Goal: Task Accomplishment & Management: Use online tool/utility

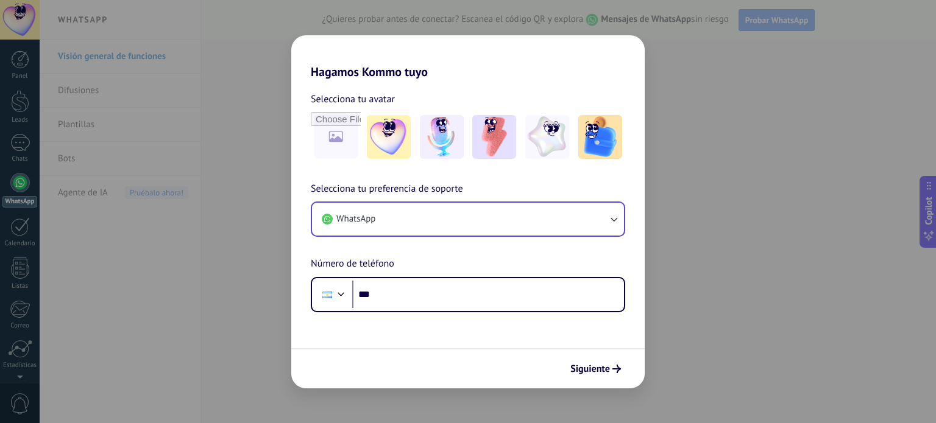
click at [412, 236] on div "WhatsApp" at bounding box center [468, 219] width 314 height 35
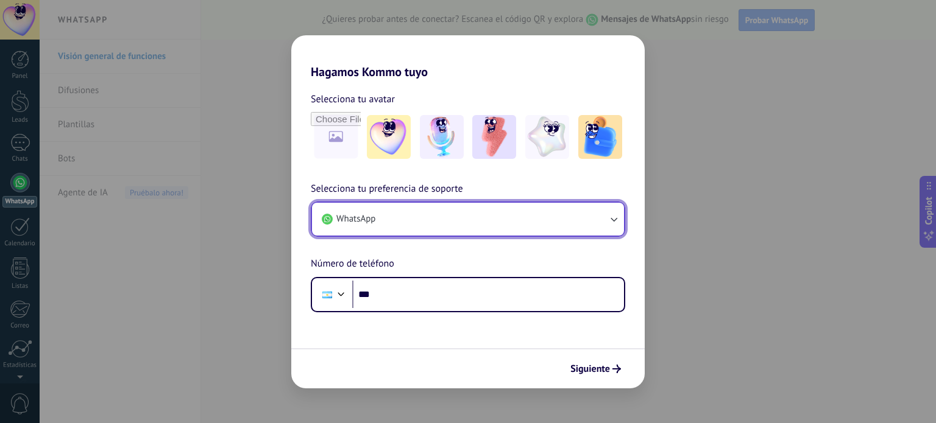
click at [409, 228] on button "WhatsApp" at bounding box center [468, 219] width 312 height 33
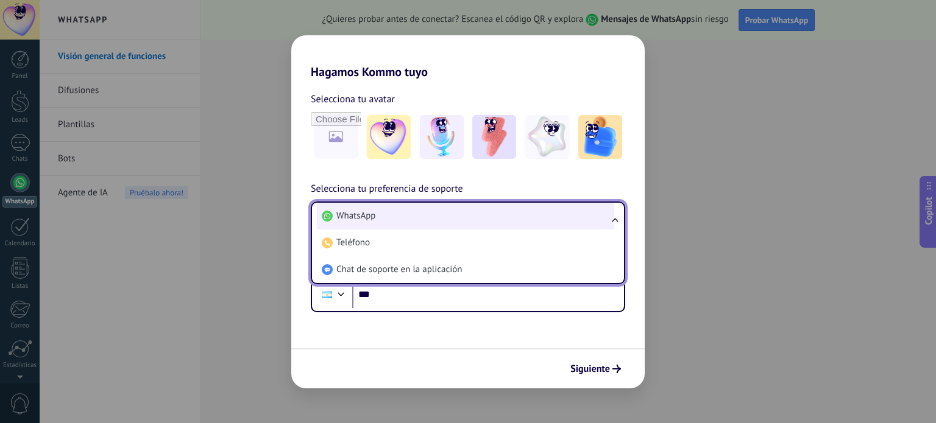
click at [426, 218] on li "WhatsApp" at bounding box center [465, 216] width 297 height 27
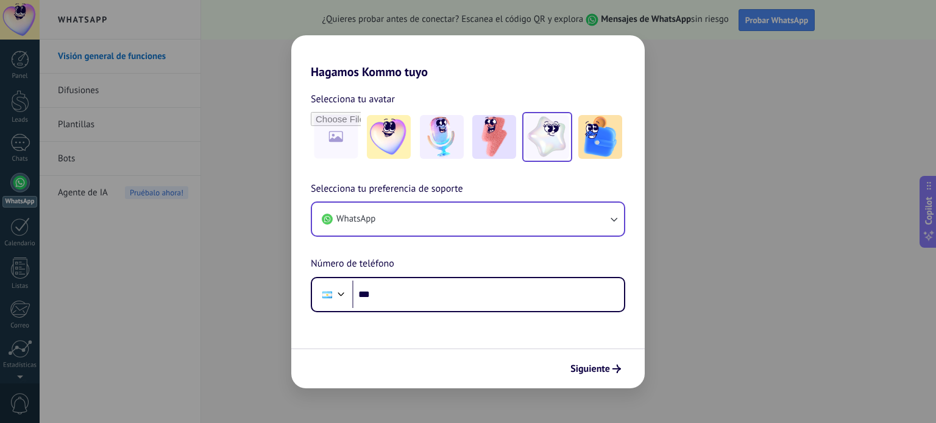
click at [548, 143] on img at bounding box center [547, 137] width 44 height 44
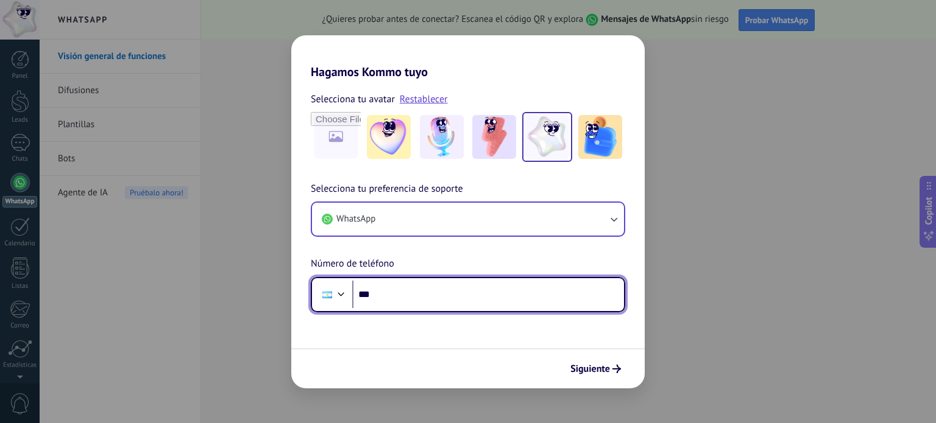
click at [428, 292] on input "***" at bounding box center [488, 295] width 272 height 28
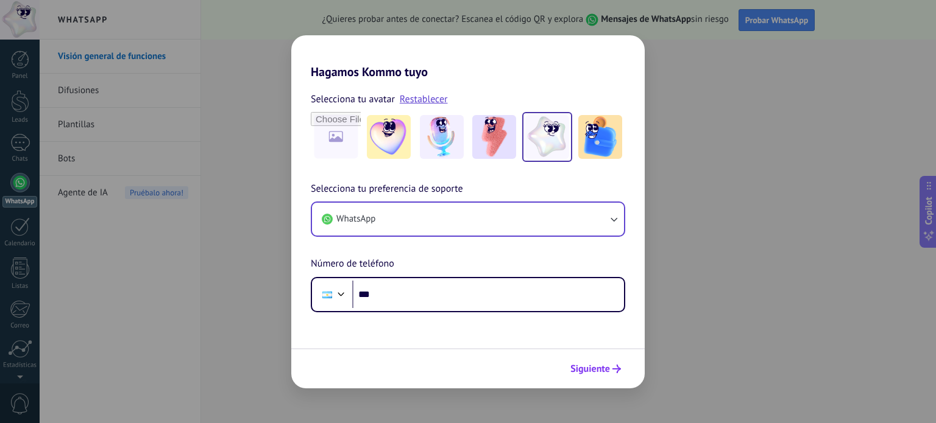
click at [616, 366] on icon "submit" at bounding box center [616, 369] width 9 height 9
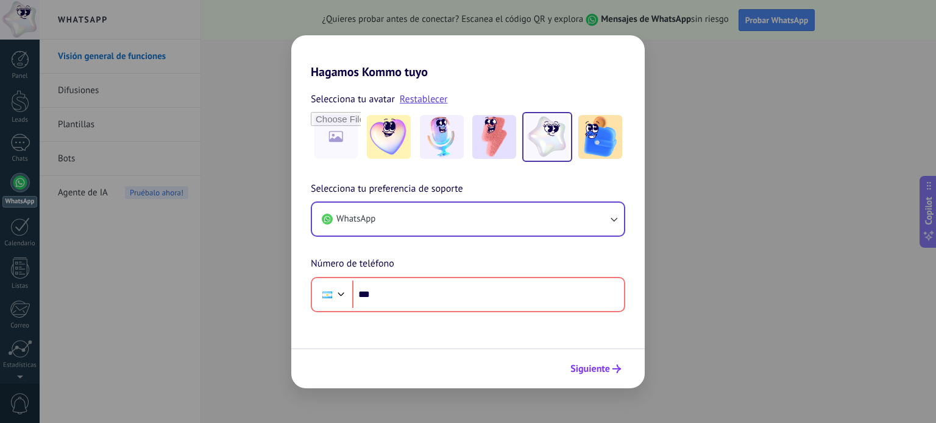
click at [616, 366] on icon "submit" at bounding box center [616, 369] width 9 height 9
click at [524, 236] on div "WhatsApp" at bounding box center [468, 219] width 314 height 35
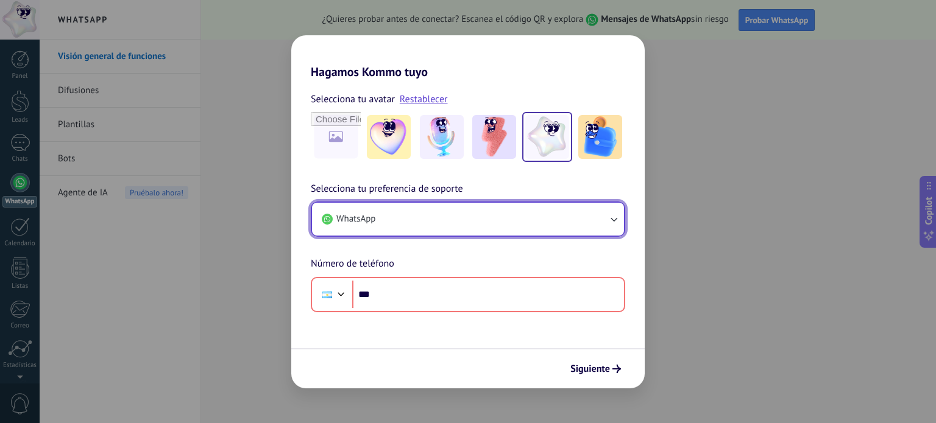
click at [518, 228] on button "WhatsApp" at bounding box center [468, 219] width 312 height 33
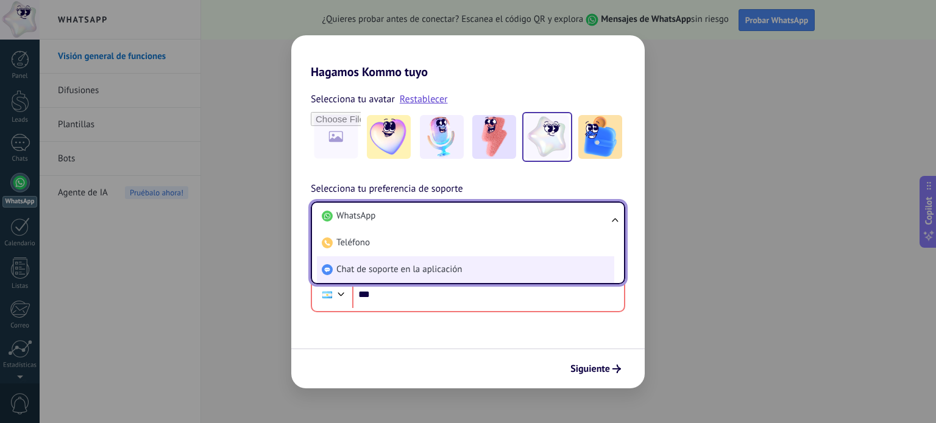
click at [504, 258] on li "Chat de soporte en la aplicación" at bounding box center [465, 269] width 297 height 27
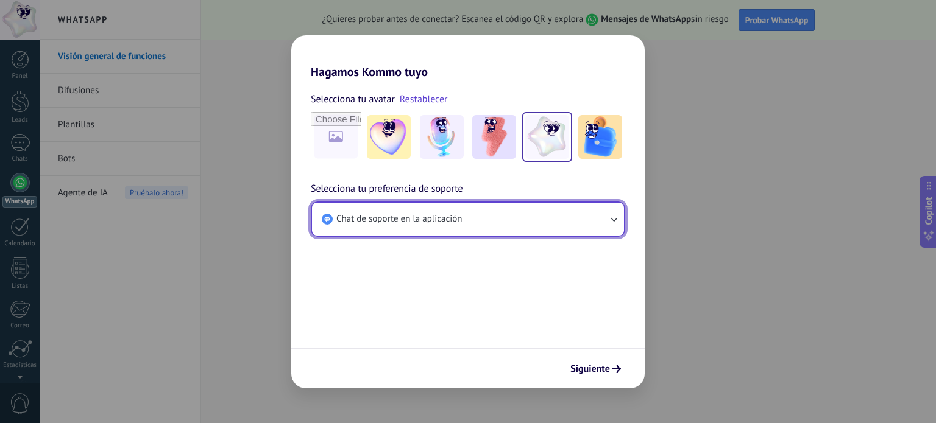
click at [487, 222] on button "Chat de soporte en la aplicación" at bounding box center [468, 219] width 312 height 33
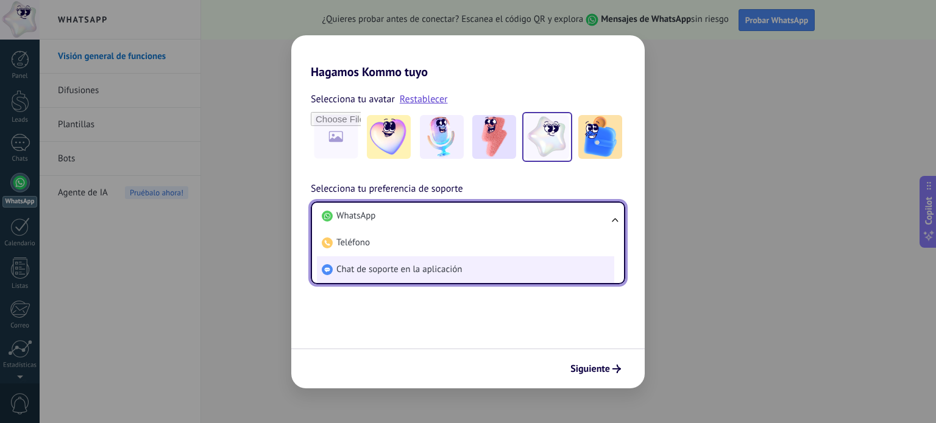
click at [490, 262] on li "Chat de soporte en la aplicación" at bounding box center [465, 269] width 297 height 27
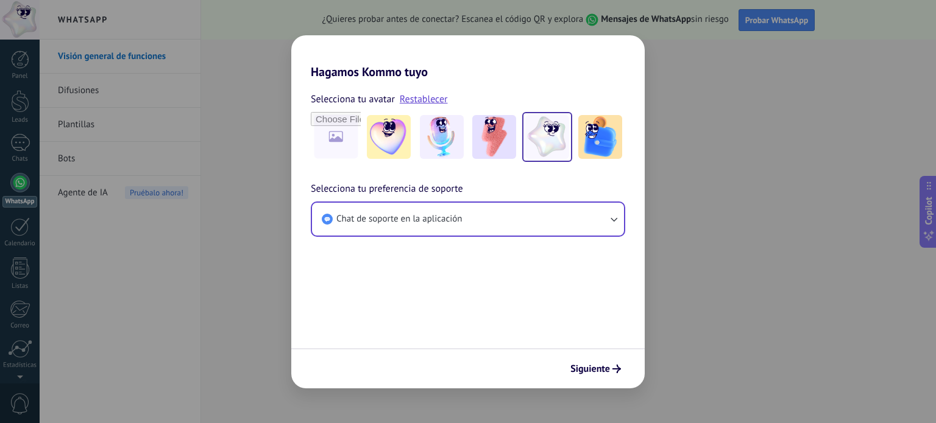
click at [597, 355] on div "Siguiente" at bounding box center [467, 368] width 353 height 40
click at [597, 358] on div "Siguiente" at bounding box center [467, 368] width 353 height 40
drag, startPoint x: 597, startPoint y: 362, endPoint x: 587, endPoint y: 42, distance: 319.9
click at [587, 42] on div "Hagamos Kommo tuyo Selecciona tu avatar Restablecer Selecciona tu preferencia d…" at bounding box center [467, 211] width 353 height 353
click at [422, 99] on link "Restablecer" at bounding box center [424, 99] width 48 height 12
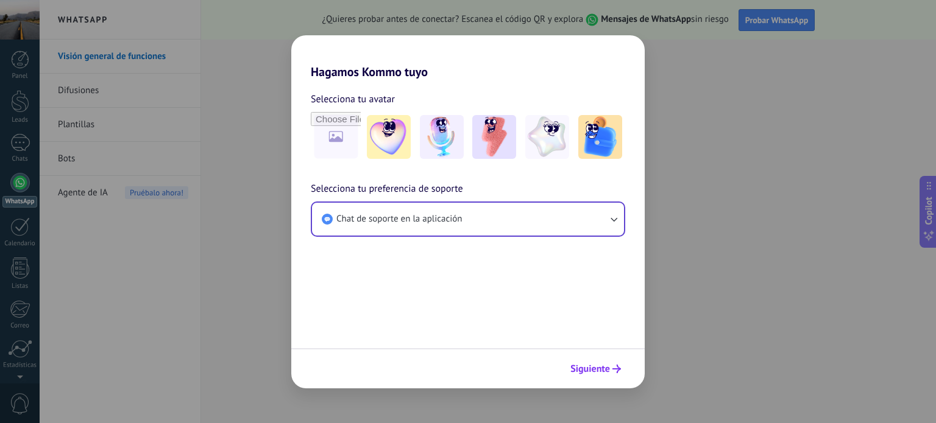
click at [610, 359] on div "Siguiente" at bounding box center [596, 369] width 62 height 21
click at [542, 133] on img at bounding box center [547, 137] width 44 height 44
click at [617, 368] on icon "submit" at bounding box center [616, 369] width 9 height 9
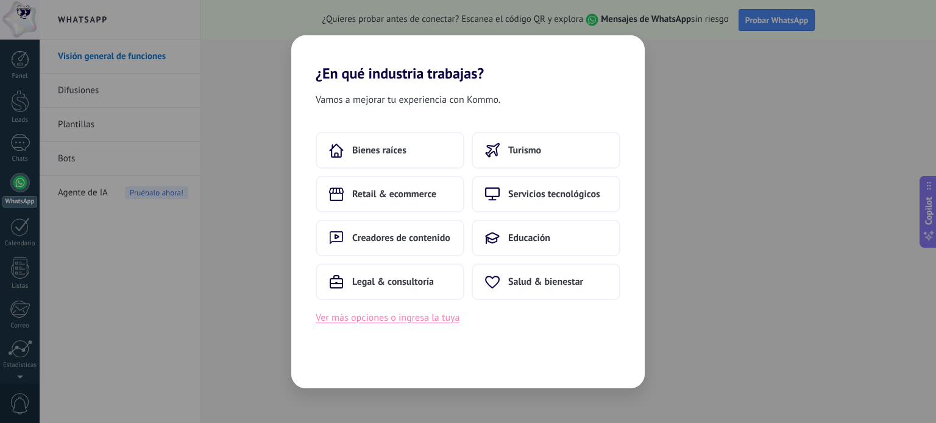
click at [390, 321] on button "Ver más opciones o ingresa la tuya" at bounding box center [388, 318] width 144 height 16
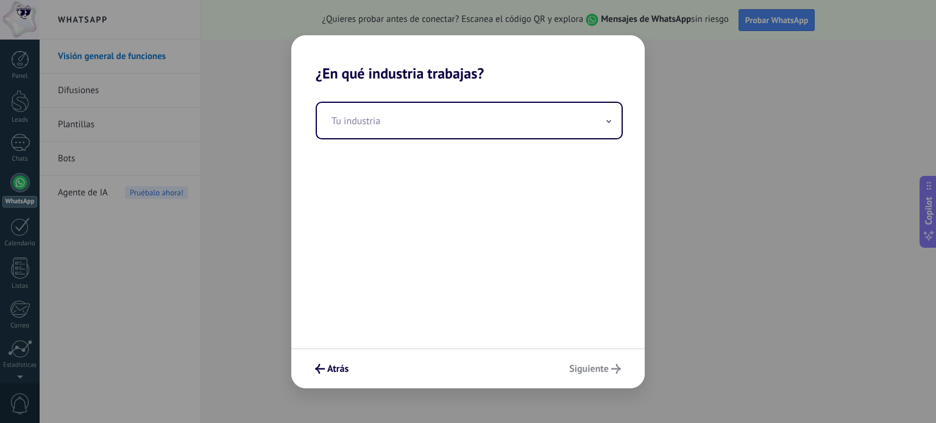
click at [616, 369] on div "Atrás Siguiente" at bounding box center [467, 368] width 353 height 40
click at [601, 370] on div "Atrás Siguiente" at bounding box center [467, 368] width 353 height 40
click at [329, 357] on div "Atrás Siguiente" at bounding box center [467, 368] width 353 height 40
click at [333, 365] on span "Atrás" at bounding box center [337, 369] width 21 height 9
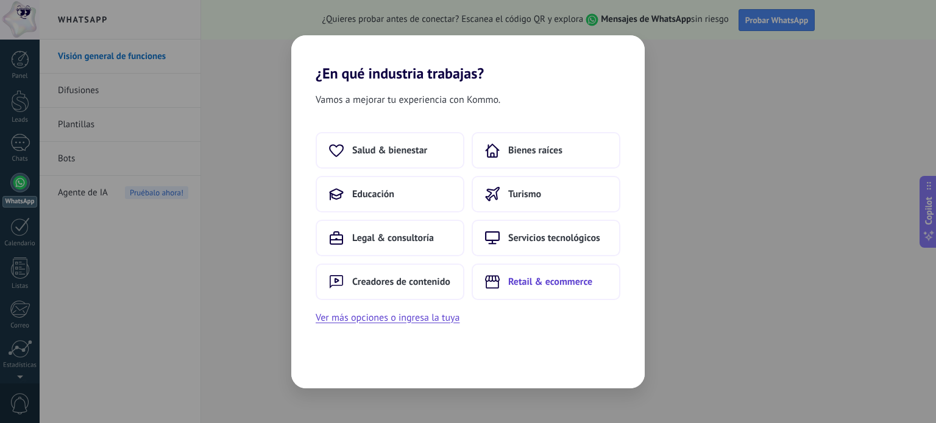
click at [545, 291] on button "Retail & ecommerce" at bounding box center [545, 282] width 149 height 37
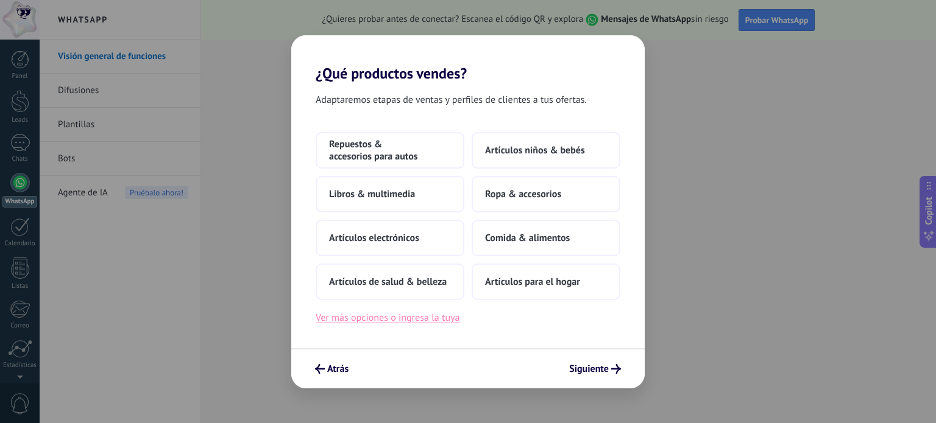
click at [404, 324] on button "Ver más opciones o ingresa la tuya" at bounding box center [388, 318] width 144 height 16
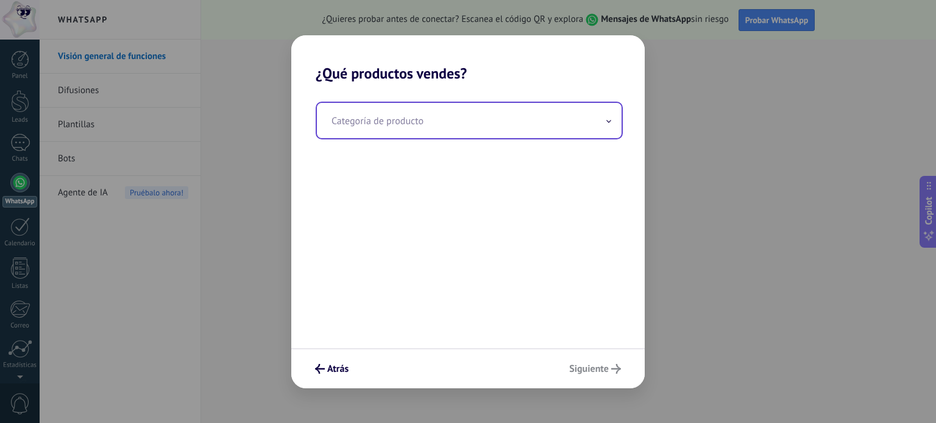
click at [390, 121] on input "text" at bounding box center [469, 120] width 305 height 35
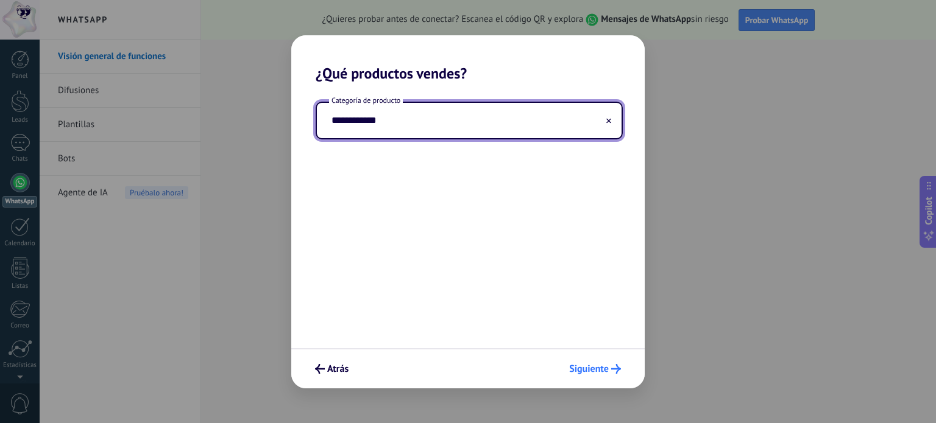
type input "**********"
click at [599, 367] on span "Siguiente" at bounding box center [589, 369] width 40 height 9
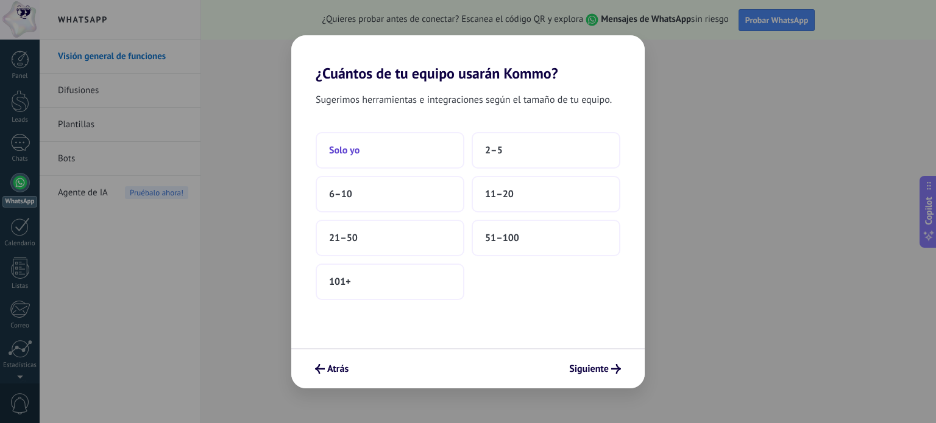
click at [414, 144] on button "Solo yo" at bounding box center [390, 150] width 149 height 37
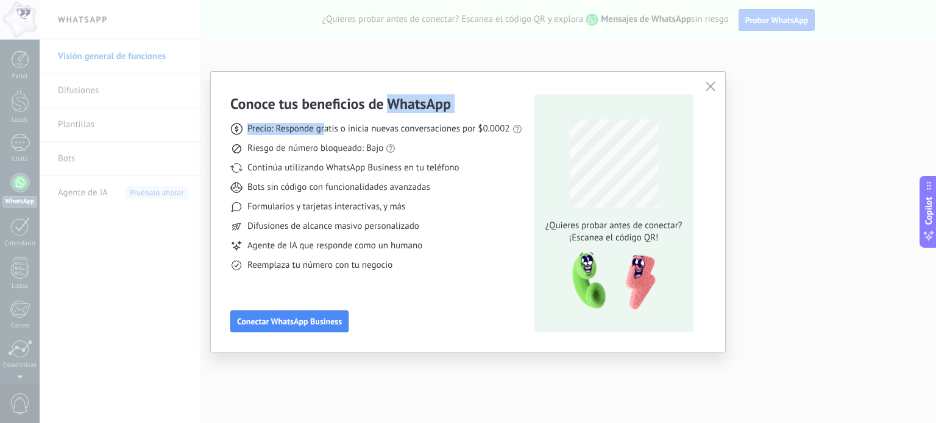
drag, startPoint x: 324, startPoint y: 119, endPoint x: 392, endPoint y: 105, distance: 69.2
click at [392, 105] on div "Conoce tus beneficios de WhatsApp Precio: Responde gratis o inicia nuevas conve…" at bounding box center [376, 182] width 292 height 177
click at [392, 96] on h3 "Conoce tus beneficios de WhatsApp" at bounding box center [340, 103] width 221 height 19
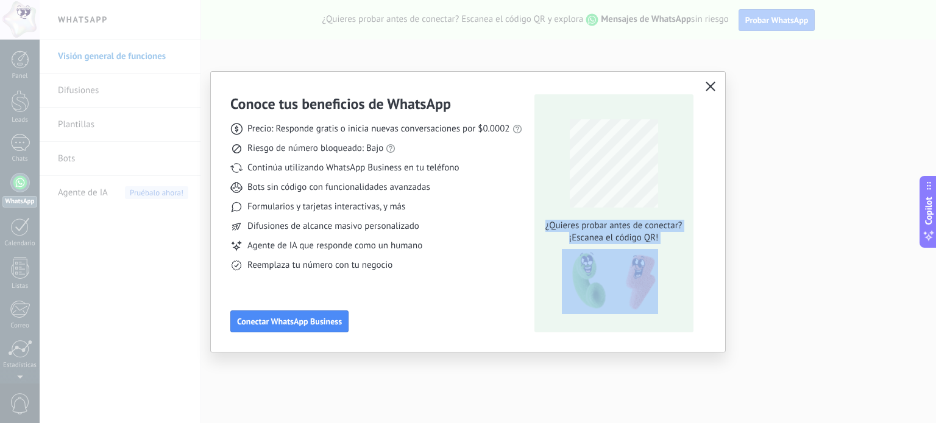
click at [704, 88] on div "Conoce tus beneficios de WhatsApp Precio: Responde gratis o inicia nuevas conve…" at bounding box center [468, 212] width 514 height 280
click at [711, 90] on icon "button" at bounding box center [710, 87] width 10 height 10
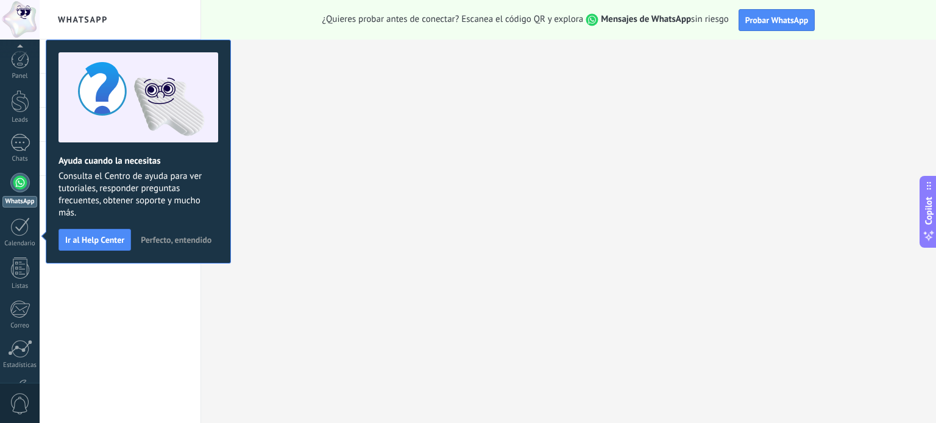
scroll to position [83, 0]
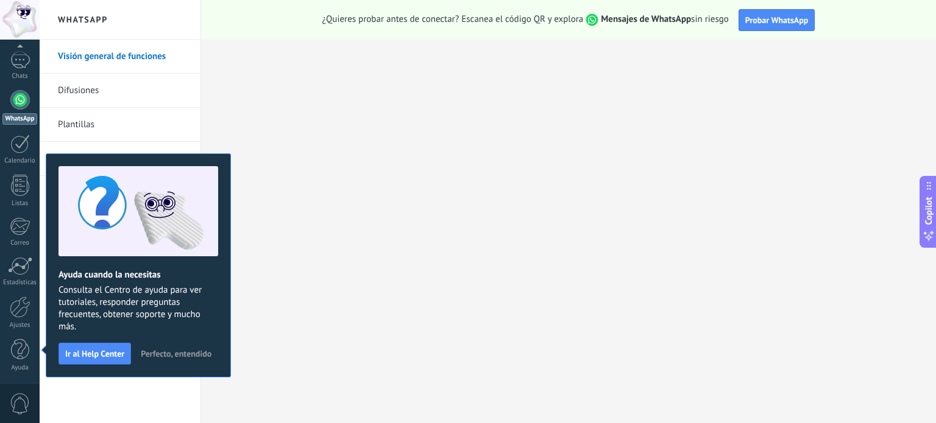
click at [180, 355] on span "Perfecto, entendido" at bounding box center [176, 354] width 71 height 9
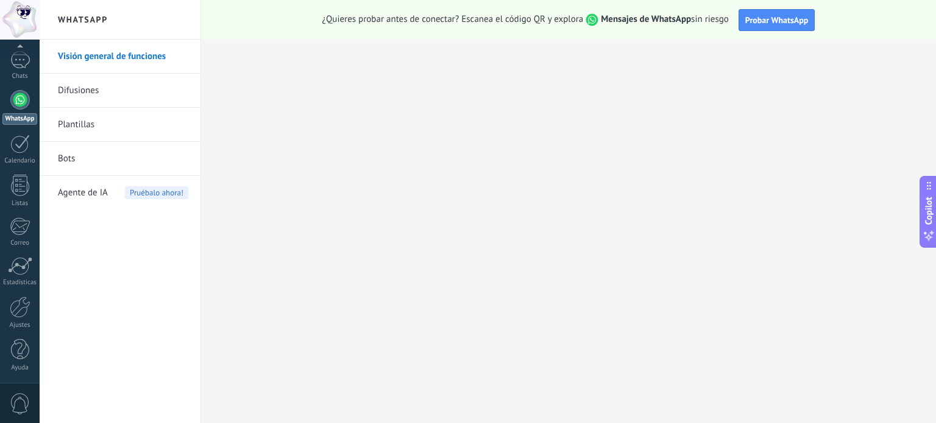
click at [80, 120] on link "Plantillas" at bounding box center [123, 125] width 130 height 34
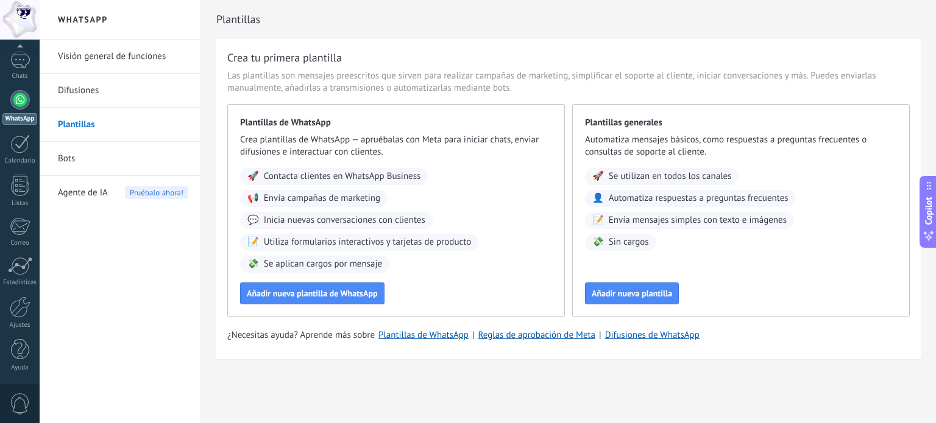
click at [385, 168] on div "Plantillas de WhatsApp Crea plantillas de WhatsApp — apruébalas con Meta para i…" at bounding box center [395, 210] width 337 height 213
click at [390, 185] on div "🚀 Contacta clientes en WhatsApp Business" at bounding box center [334, 176] width 188 height 17
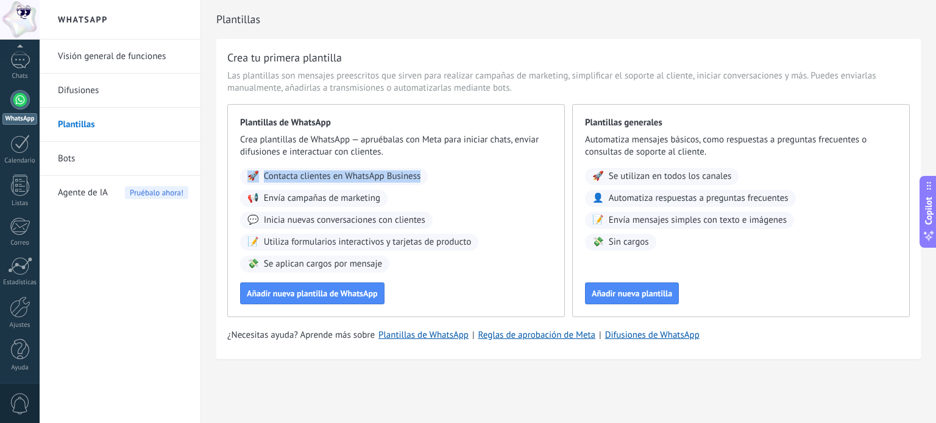
click at [389, 179] on span "Contacta clientes en WhatsApp Business" at bounding box center [342, 177] width 157 height 12
click at [358, 241] on span "Utiliza formularios interactivos y tarjetas de producto" at bounding box center [368, 242] width 208 height 12
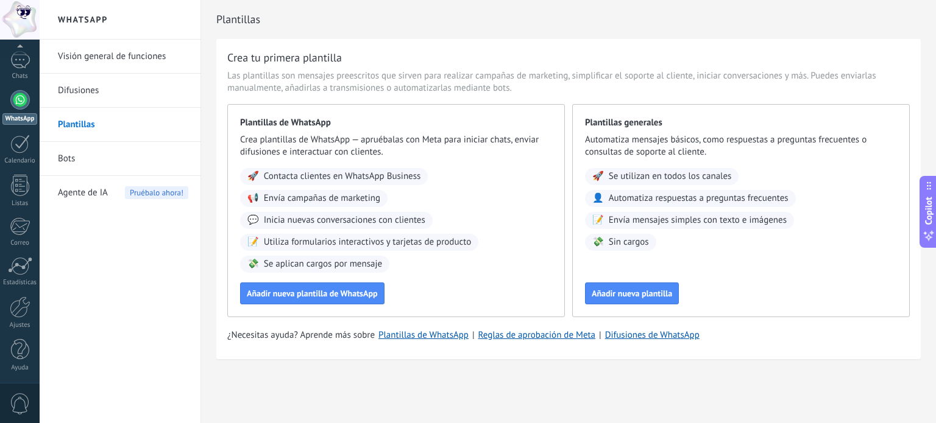
click at [367, 261] on span "Se aplican cargos por mensaje" at bounding box center [323, 264] width 118 height 12
click at [387, 390] on div "Plantillas Crea tu primera plantilla Las plantillas son mensajes preescritos qu…" at bounding box center [568, 205] width 735 height 411
drag, startPoint x: 18, startPoint y: 14, endPoint x: 45, endPoint y: 38, distance: 35.8
click at [45, 38] on body ".abccls-1,.abccls-2{fill-rule:evenodd}.abccls-2{fill:#fff} .abfcls-1{fill:none}…" at bounding box center [468, 211] width 936 height 423
click at [13, 9] on div at bounding box center [20, 20] width 40 height 40
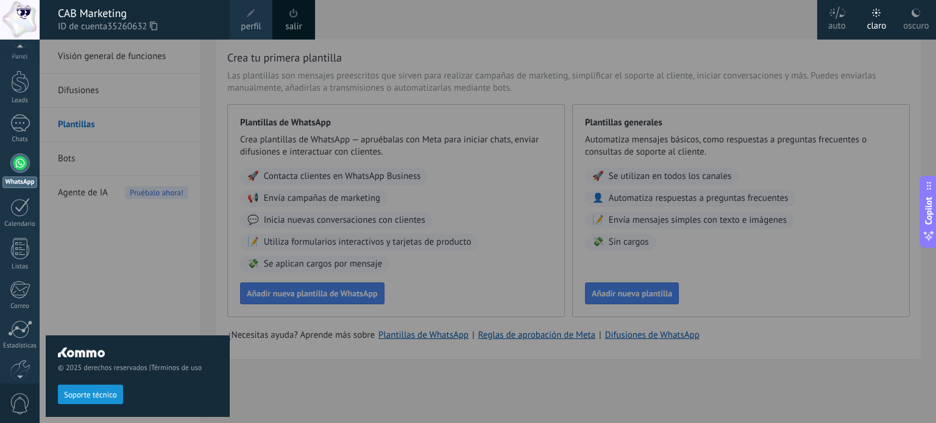
scroll to position [31, 0]
click at [151, 105] on div "© 2025 derechos reservados | Términos de uso Soporte técnico" at bounding box center [138, 232] width 184 height 384
click at [390, 183] on div at bounding box center [508, 211] width 936 height 423
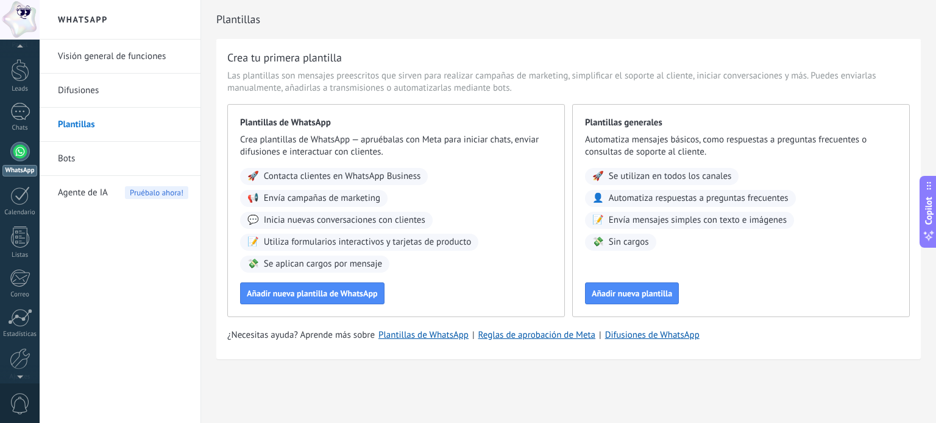
scroll to position [0, 0]
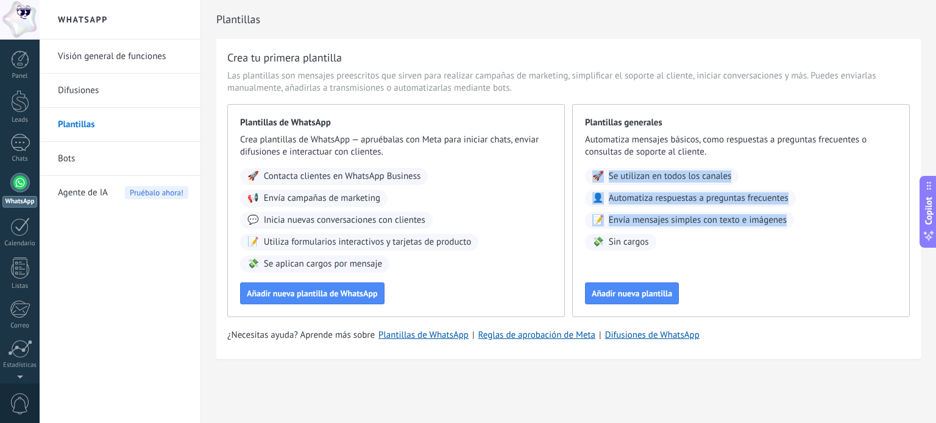
drag, startPoint x: 674, startPoint y: 245, endPoint x: 574, endPoint y: 172, distance: 123.8
click at [574, 172] on div "Plantillas generales Automatiza mensajes básicos, como respuestas a preguntas f…" at bounding box center [740, 210] width 337 height 213
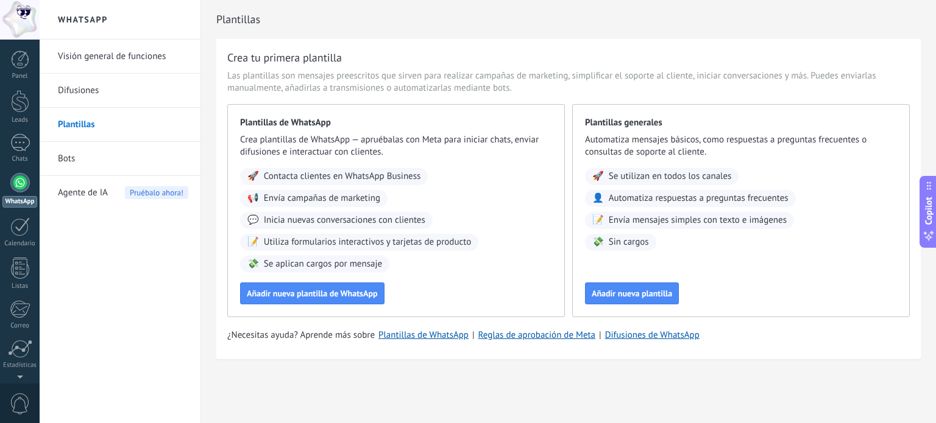
drag, startPoint x: 683, startPoint y: 244, endPoint x: 783, endPoint y: 254, distance: 99.8
click at [783, 254] on div "Plantillas generales Automatiza mensajes básicos, como respuestas a preguntas f…" at bounding box center [740, 210] width 337 height 213
click at [782, 253] on div "Plantillas generales Automatiza mensajes básicos, como respuestas a preguntas f…" at bounding box center [740, 210] width 337 height 213
drag, startPoint x: 723, startPoint y: 255, endPoint x: 646, endPoint y: 244, distance: 78.1
click at [646, 244] on div "Plantillas generales Automatiza mensajes básicos, como respuestas a preguntas f…" at bounding box center [740, 210] width 337 height 213
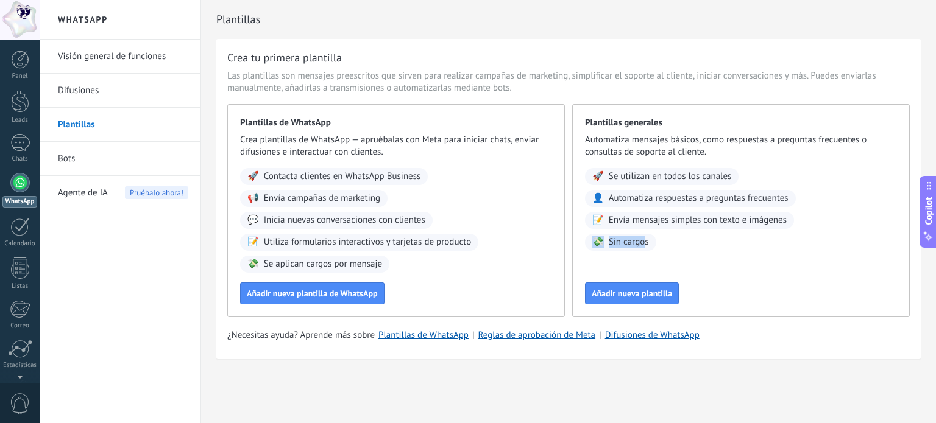
click at [644, 244] on span "Sin cargos" at bounding box center [629, 242] width 40 height 12
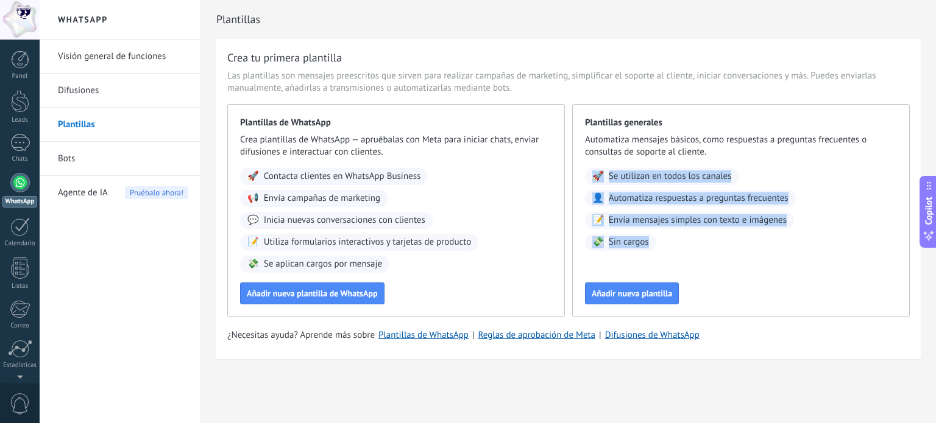
drag, startPoint x: 654, startPoint y: 244, endPoint x: 577, endPoint y: 181, distance: 98.7
click at [577, 181] on div "Plantillas generales Automatiza mensajes básicos, como respuestas a preguntas f…" at bounding box center [740, 210] width 337 height 213
click at [612, 213] on div "📝 Envía mensajes simples con texto e imágenes" at bounding box center [689, 220] width 209 height 17
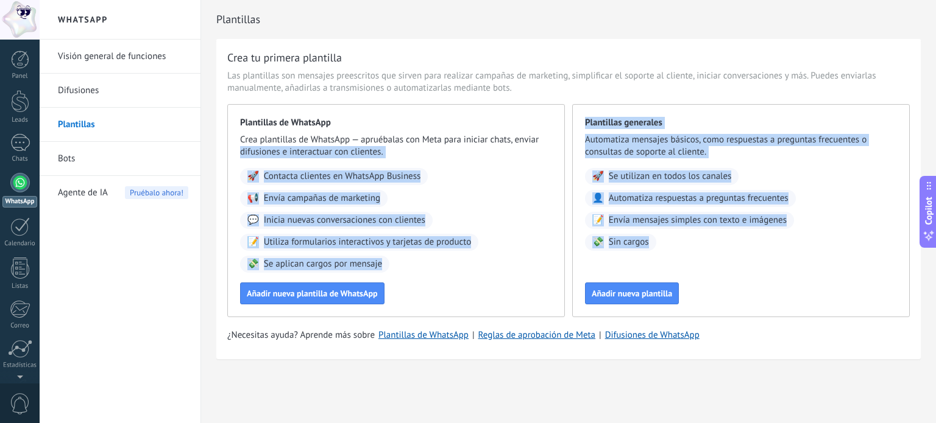
drag, startPoint x: 651, startPoint y: 243, endPoint x: 662, endPoint y: 143, distance: 101.0
click at [563, 139] on div "Plantillas de WhatsApp Crea plantillas de WhatsApp — apruébalas con Meta para i…" at bounding box center [568, 210] width 682 height 213
click at [672, 143] on span "Automatiza mensajes básicos, como respuestas a preguntas frecuentes o consultas…" at bounding box center [741, 146] width 312 height 24
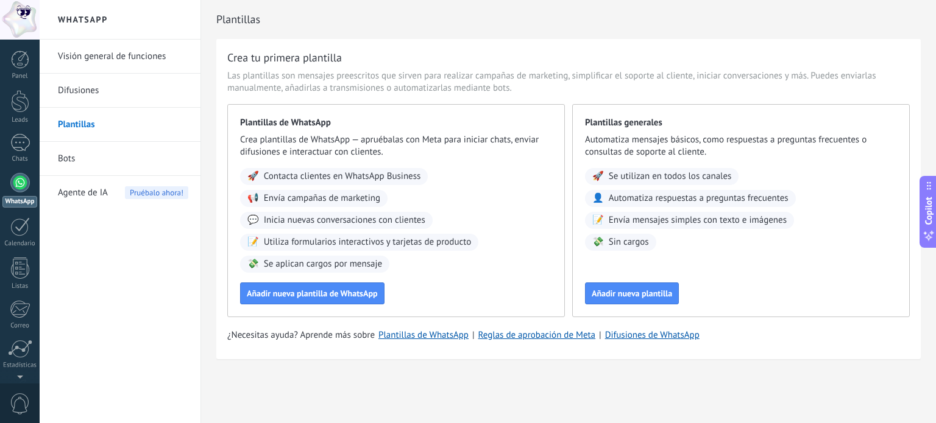
click at [386, 264] on div "💸 Se aplican cargos por mensaje" at bounding box center [314, 264] width 149 height 17
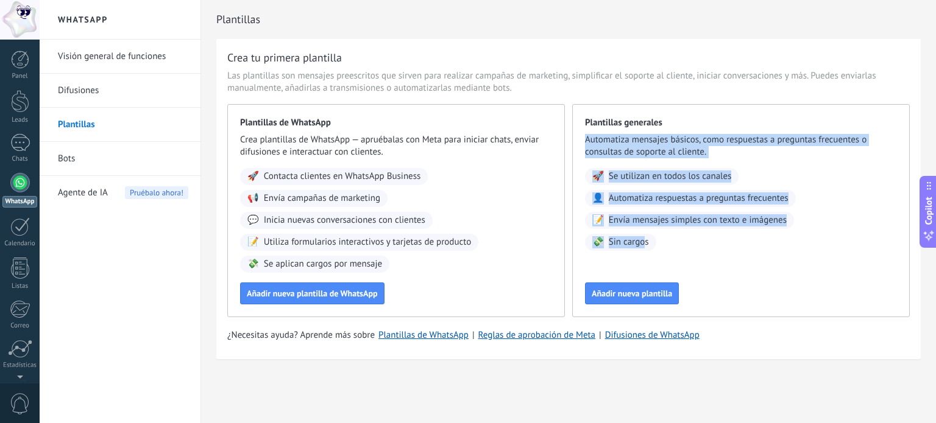
drag, startPoint x: 646, startPoint y: 241, endPoint x: 568, endPoint y: 143, distance: 124.8
click at [568, 143] on div "Plantillas de WhatsApp Crea plantillas de WhatsApp — apruébalas con Meta para i…" at bounding box center [568, 210] width 682 height 213
click at [609, 159] on div "Plantillas generales Automatiza mensajes básicos, como respuestas a preguntas f…" at bounding box center [740, 210] width 337 height 213
